Goal: Information Seeking & Learning: Learn about a topic

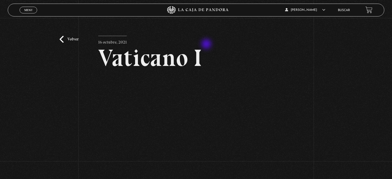
scroll to position [37, 0]
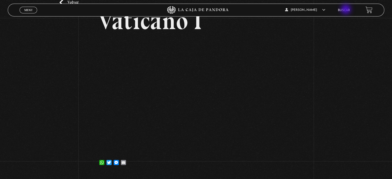
click at [346, 10] on link "Buscar" at bounding box center [344, 10] width 12 height 3
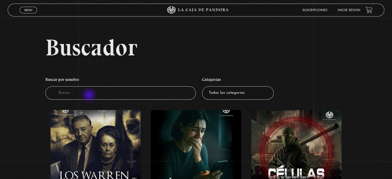
click at [90, 95] on input "Buscador" at bounding box center [120, 93] width 150 height 14
type input "vaticano"
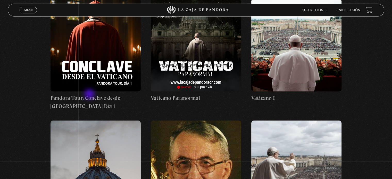
scroll to position [114, 0]
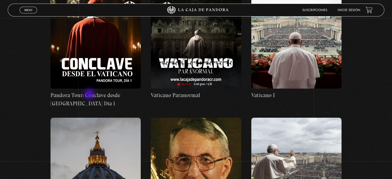
click at [98, 150] on figure at bounding box center [95, 164] width 90 height 93
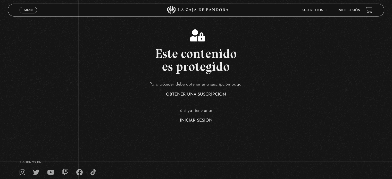
click at [197, 121] on link "Iniciar Sesión" at bounding box center [196, 120] width 32 height 4
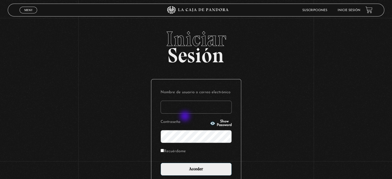
type input "Zuly"
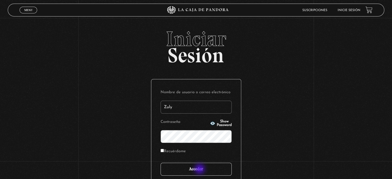
click at [201, 170] on input "Acceder" at bounding box center [195, 169] width 71 height 13
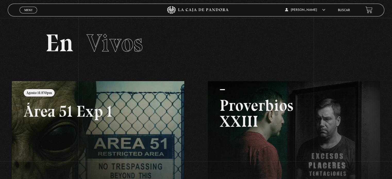
click at [347, 10] on link "Buscar" at bounding box center [344, 10] width 12 height 3
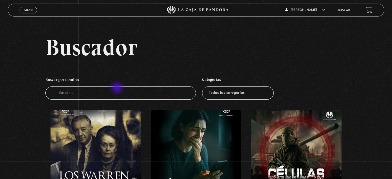
click at [117, 88] on input "Buscador" at bounding box center [120, 93] width 150 height 14
type input "vaticano"
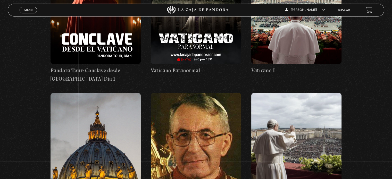
scroll to position [156, 0]
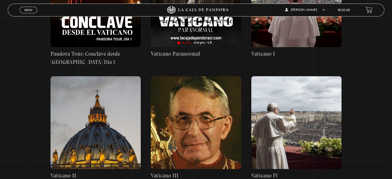
click at [96, 122] on figure at bounding box center [95, 122] width 90 height 93
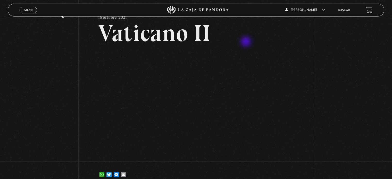
scroll to position [26, 0]
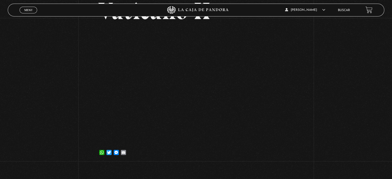
scroll to position [48, 0]
